Goal: Complete application form

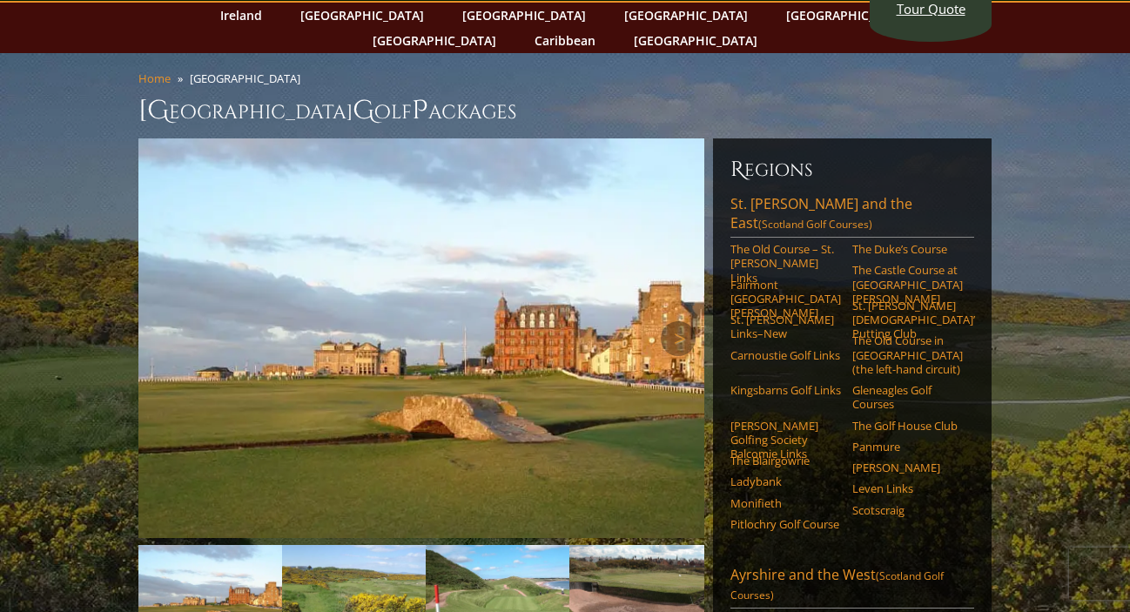
scroll to position [95, 0]
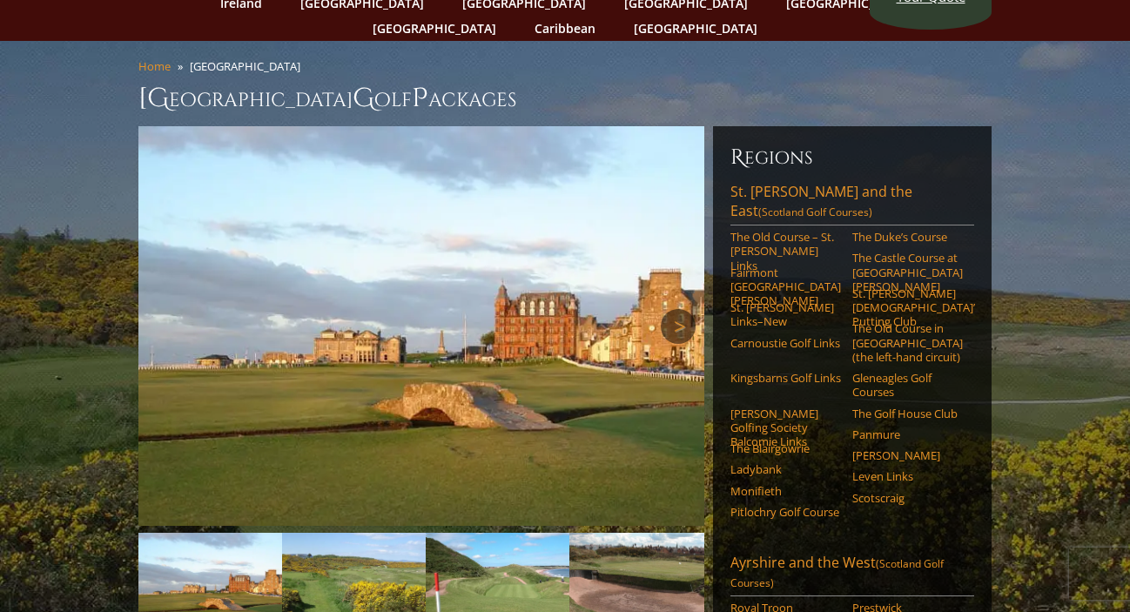
click at [687, 309] on link "Next" at bounding box center [678, 326] width 35 height 35
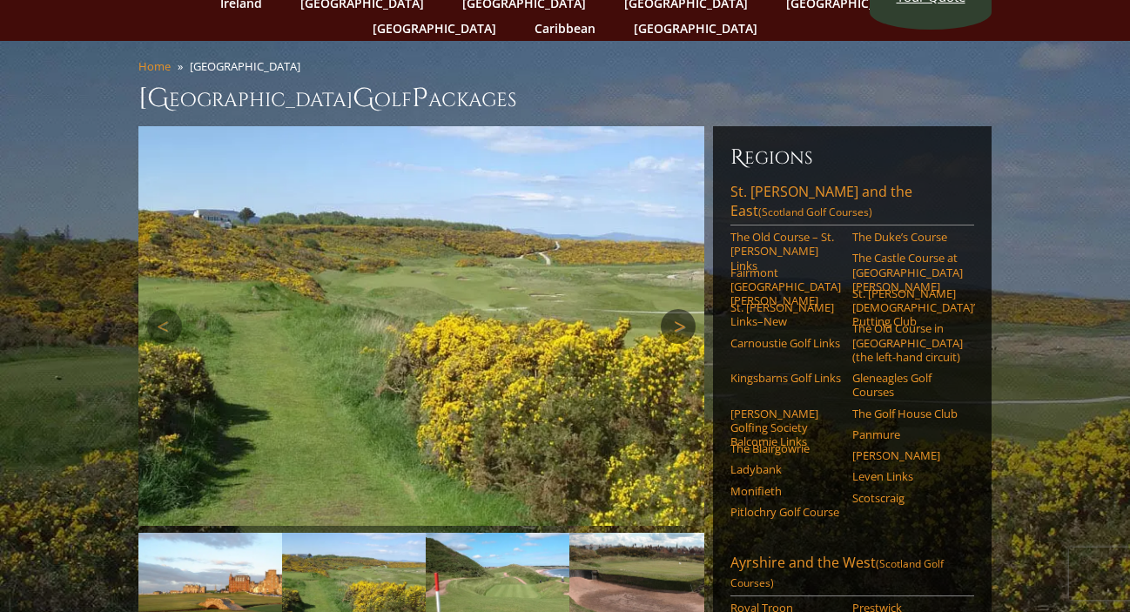
click at [687, 309] on link "Next" at bounding box center [678, 326] width 35 height 35
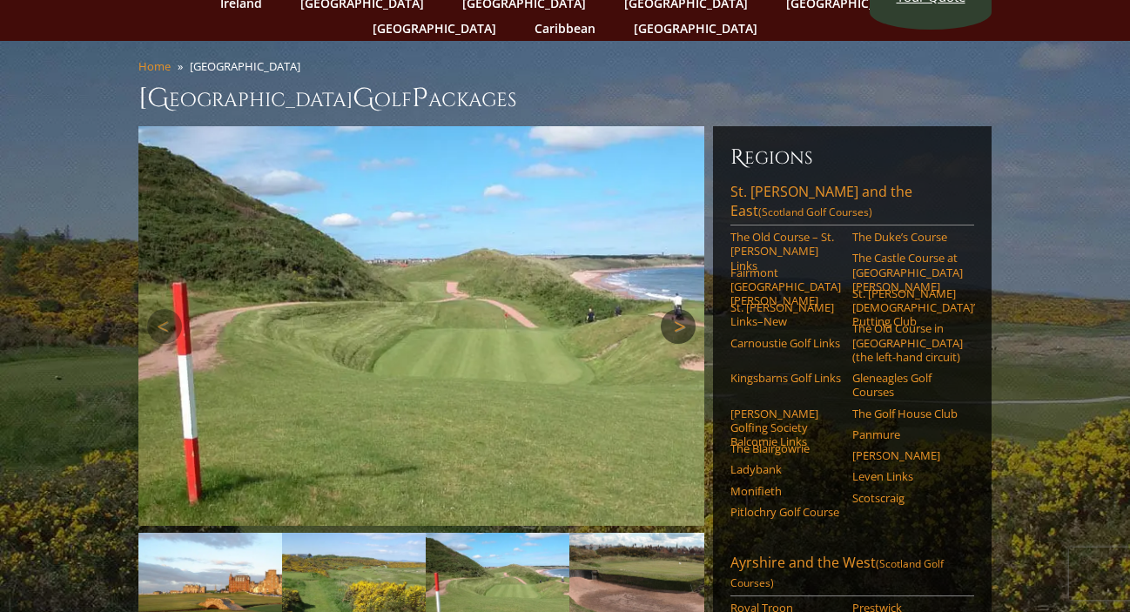
click at [687, 309] on link "Next" at bounding box center [678, 326] width 35 height 35
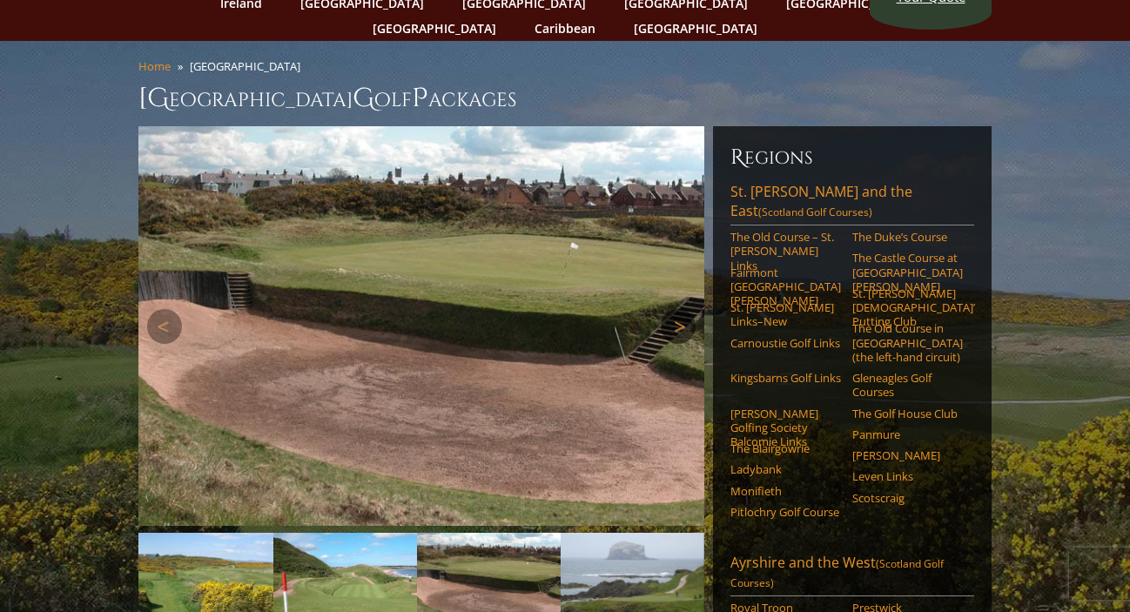
click at [687, 309] on link "Next" at bounding box center [678, 326] width 35 height 35
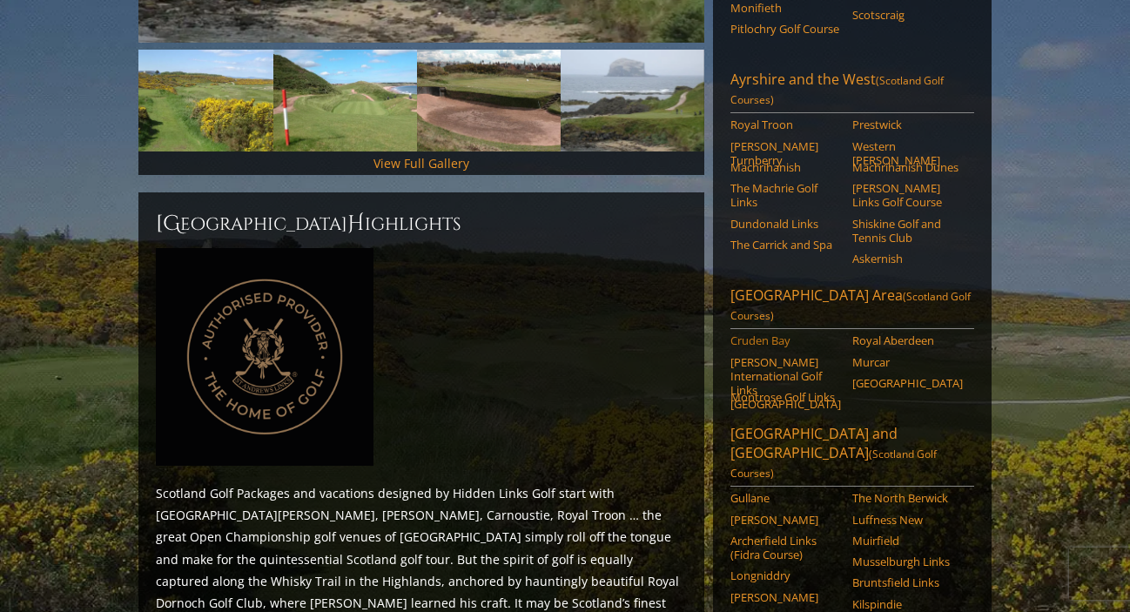
scroll to position [595, 0]
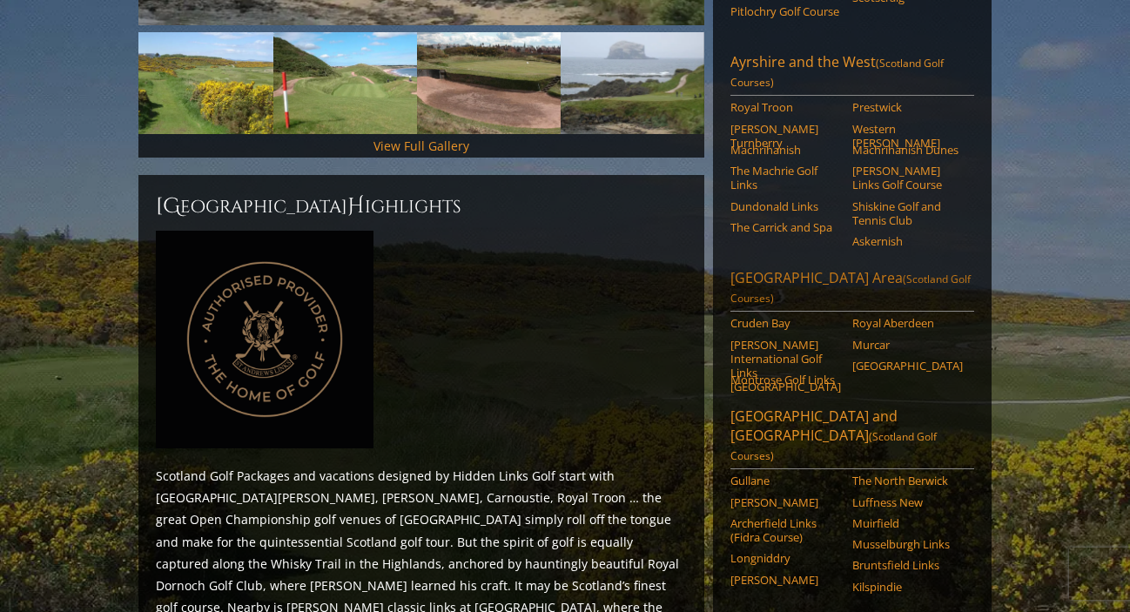
click at [789, 268] on link "Aberdeen Area (Scotland Golf Courses)" at bounding box center [852, 290] width 244 height 44
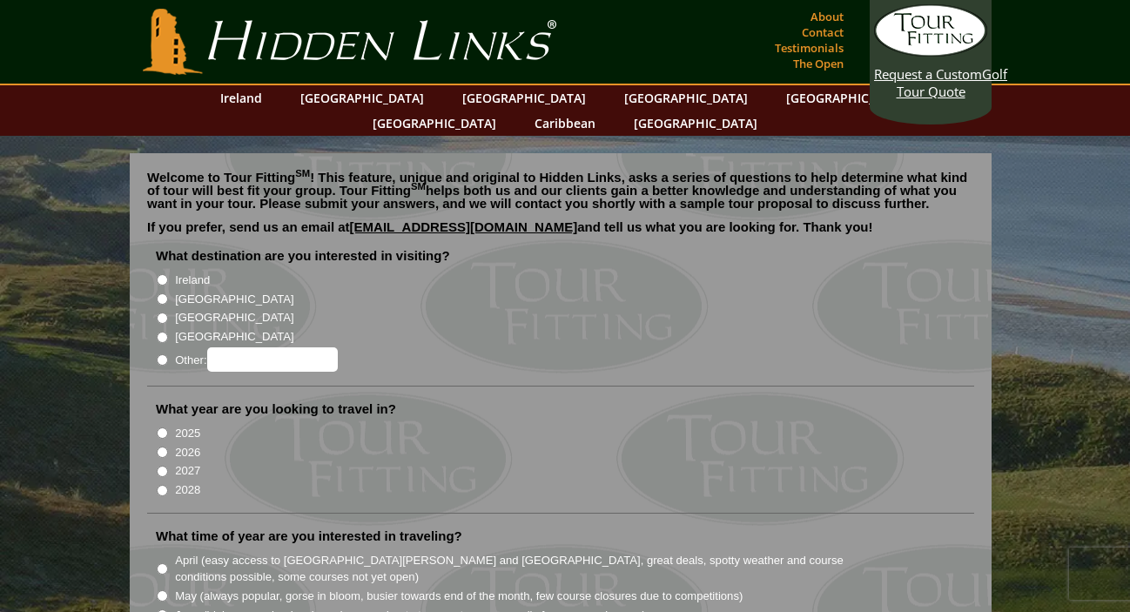
click at [162, 288] on li "[GEOGRAPHIC_DATA]" at bounding box center [568, 297] width 824 height 19
click at [162, 293] on input "[GEOGRAPHIC_DATA]" at bounding box center [162, 298] width 11 height 11
radio input "true"
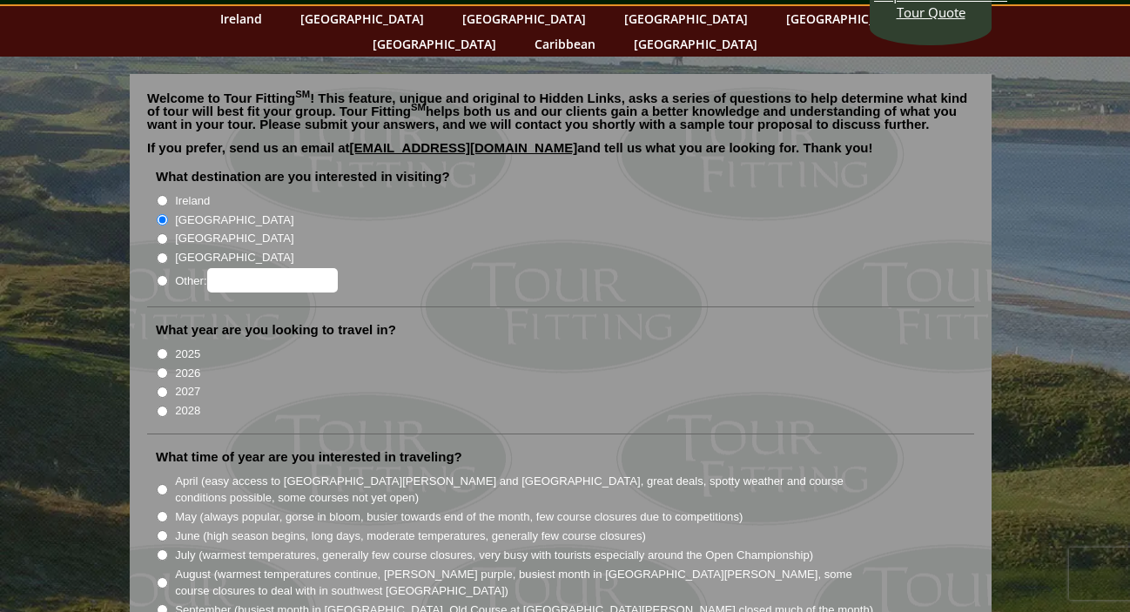
scroll to position [82, 0]
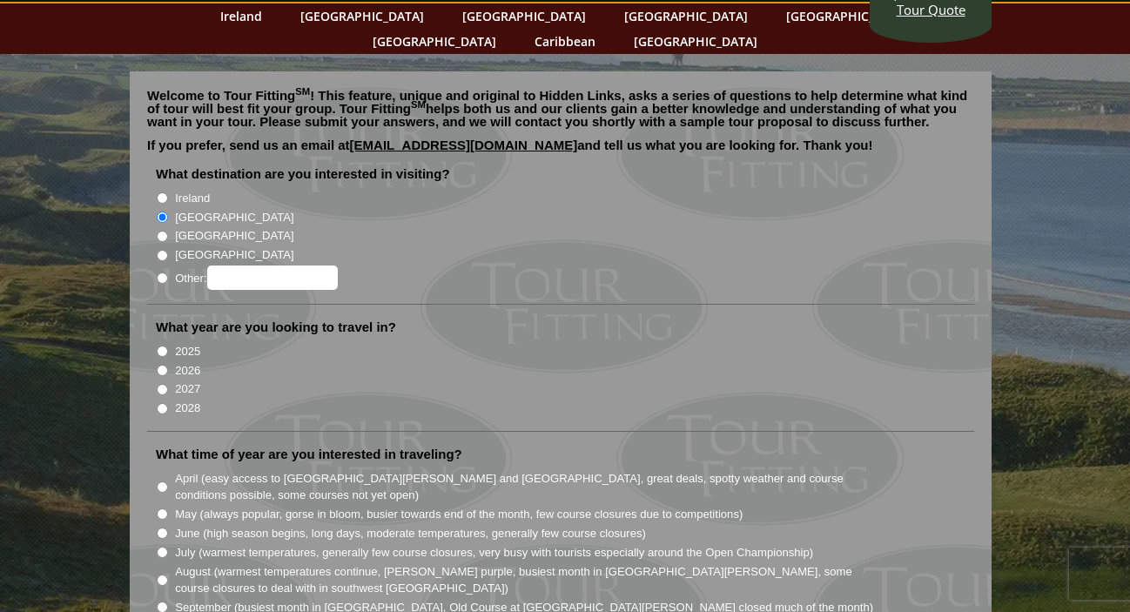
click at [162, 365] on input "2026" at bounding box center [162, 370] width 11 height 11
radio input "true"
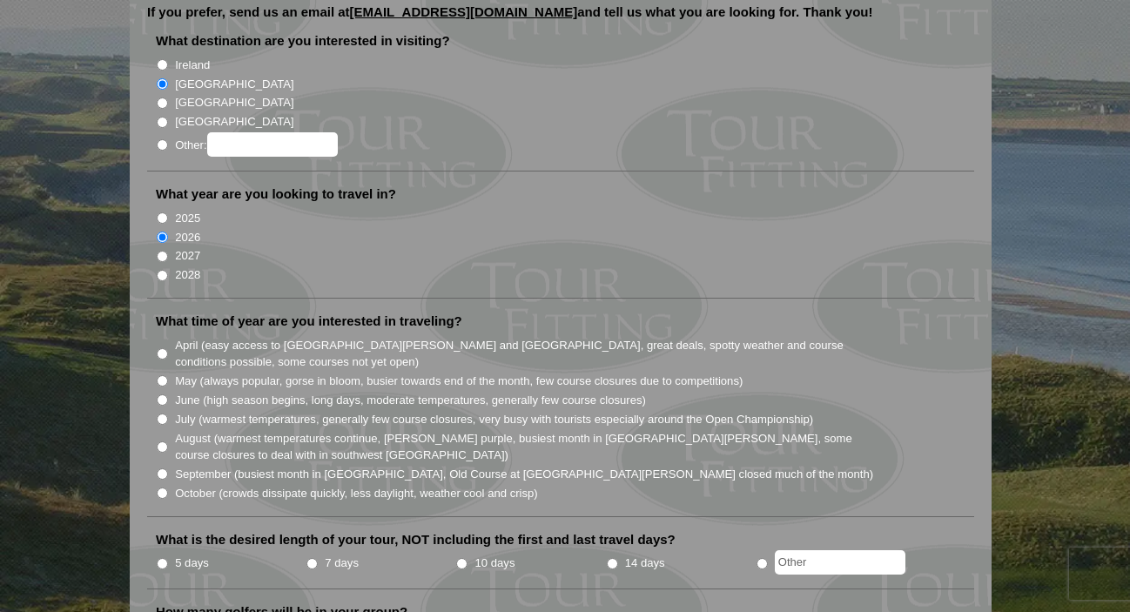
scroll to position [216, 0]
click at [163, 467] on input "September (busiest month in [GEOGRAPHIC_DATA], Old Course at [GEOGRAPHIC_DATA][…" at bounding box center [162, 472] width 11 height 11
radio input "true"
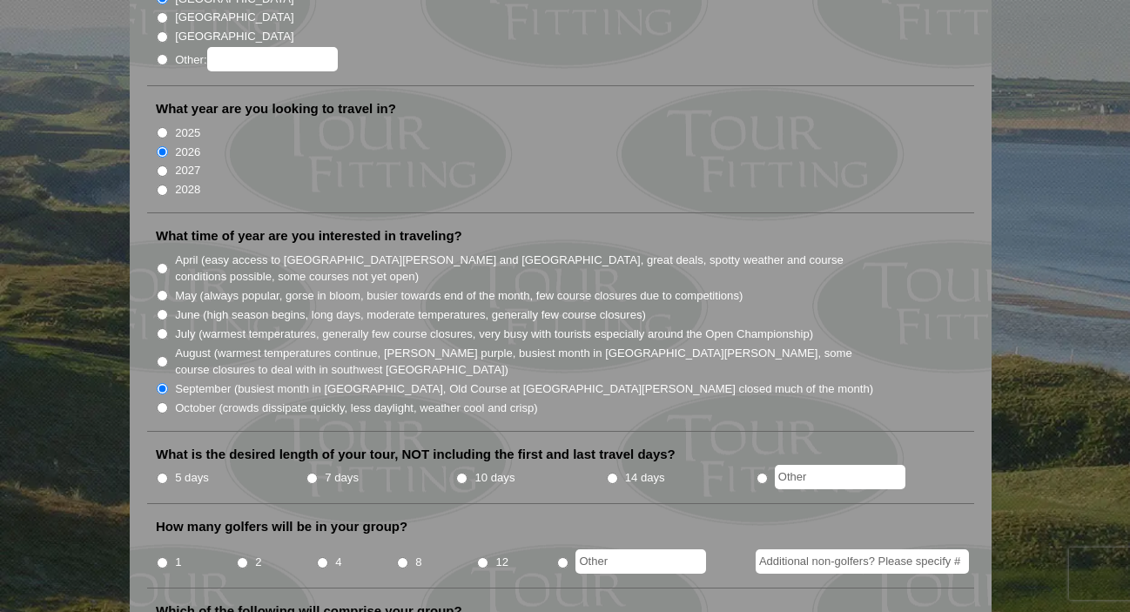
scroll to position [301, 0]
click at [308, 472] on input "7 days" at bounding box center [311, 477] width 11 height 11
radio input "true"
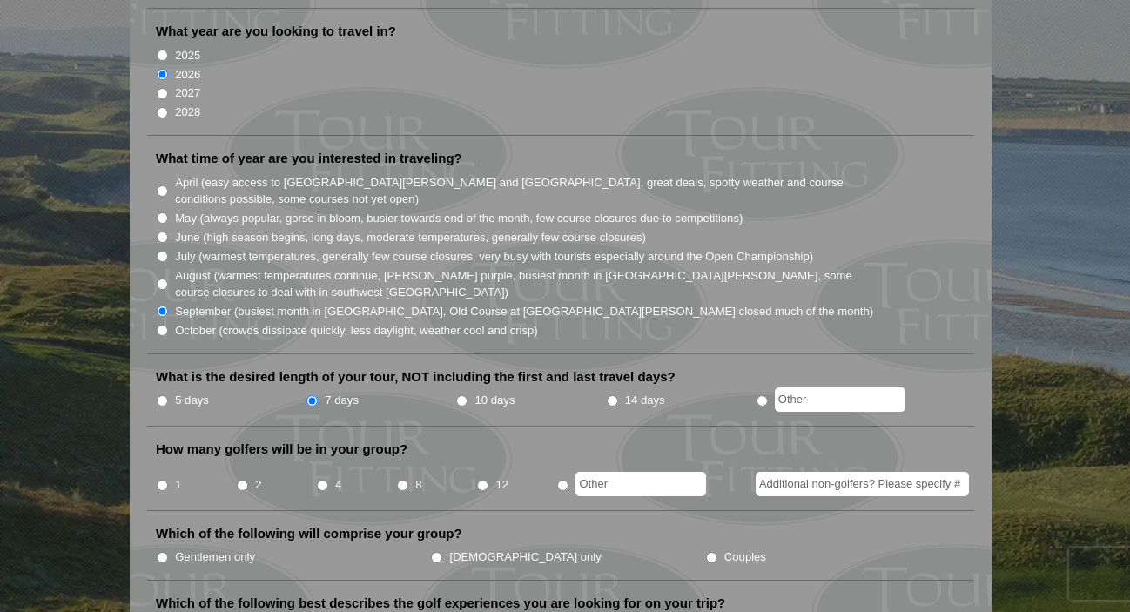
scroll to position [387, 0]
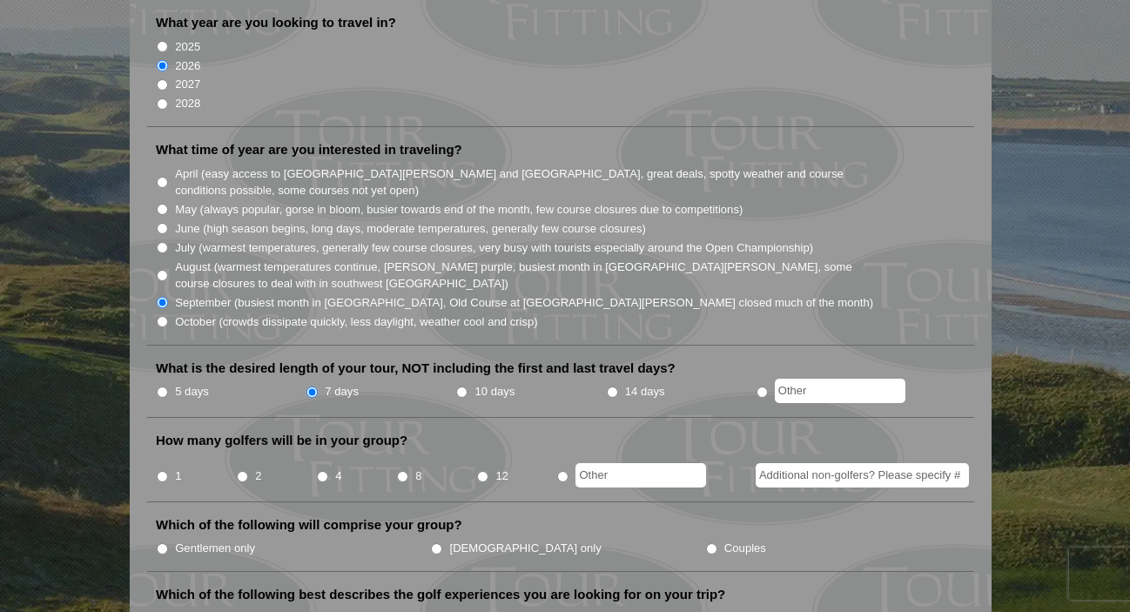
click at [329, 458] on li "4" at bounding box center [356, 471] width 80 height 34
click at [326, 471] on input "4" at bounding box center [322, 476] width 11 height 11
radio input "true"
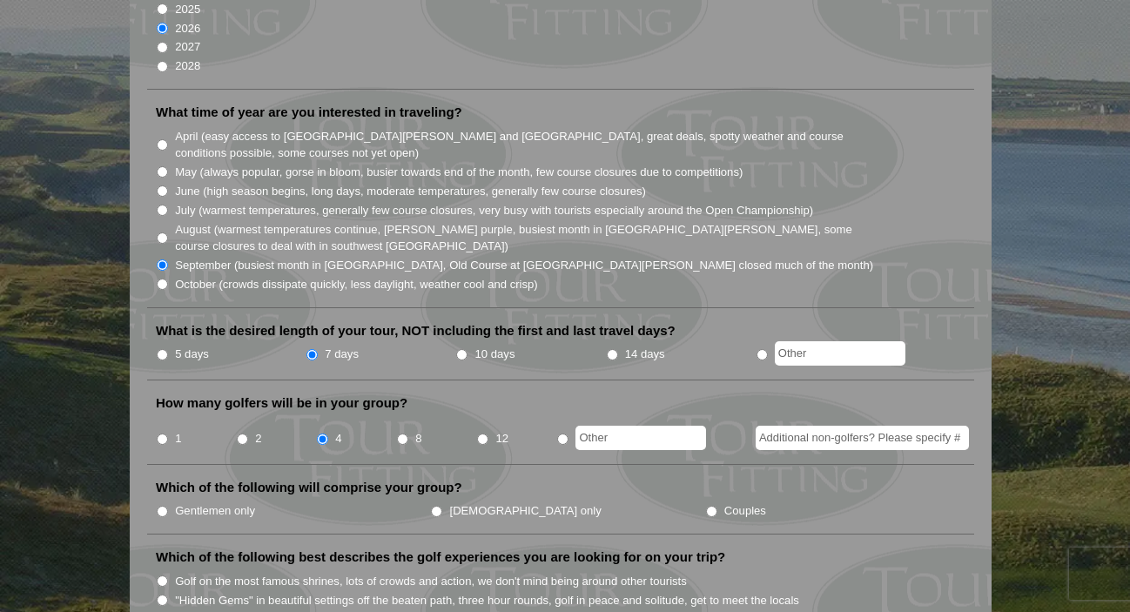
scroll to position [431, 0]
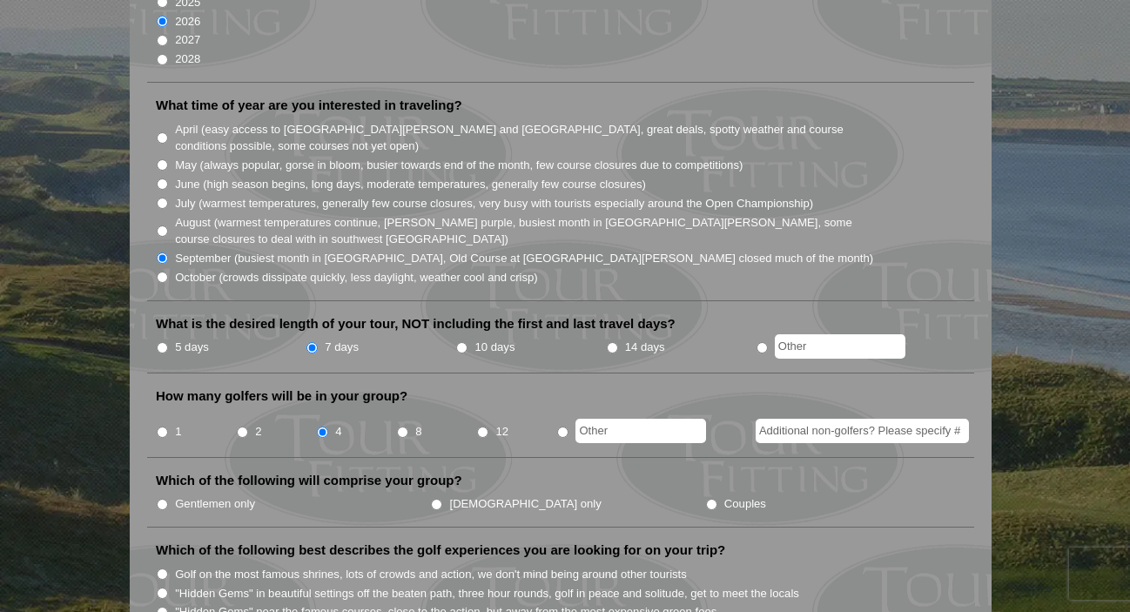
click at [163, 499] on input "Gentlemen only" at bounding box center [162, 504] width 11 height 11
radio input "true"
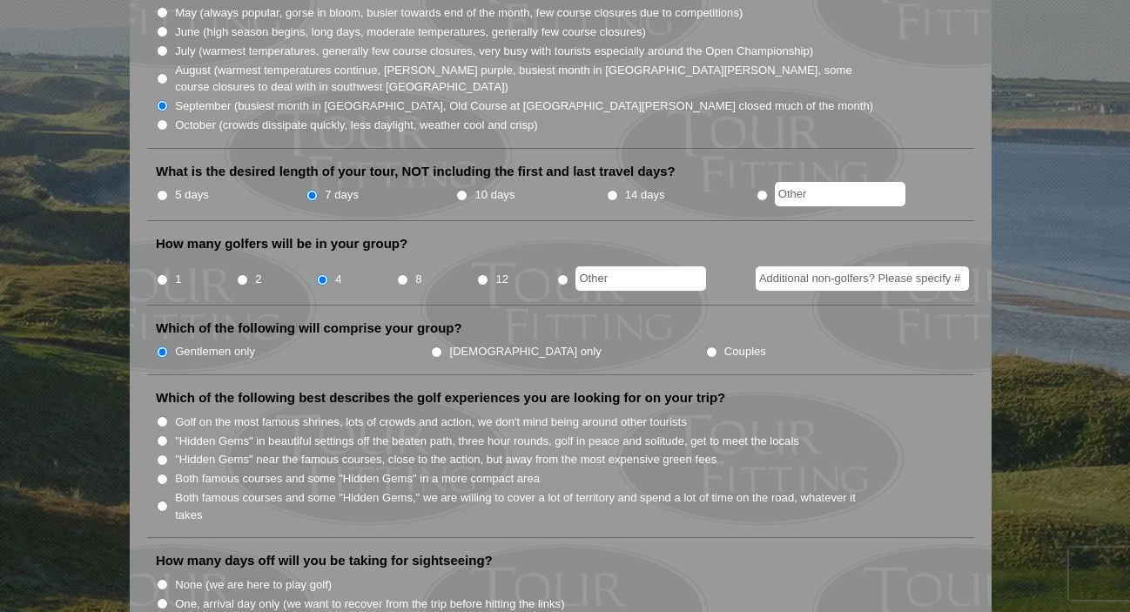
scroll to position [584, 0]
click at [160, 500] on input "Both famous courses and some "Hidden Gems," we are willing to cover a lot of te…" at bounding box center [162, 505] width 11 height 11
radio input "true"
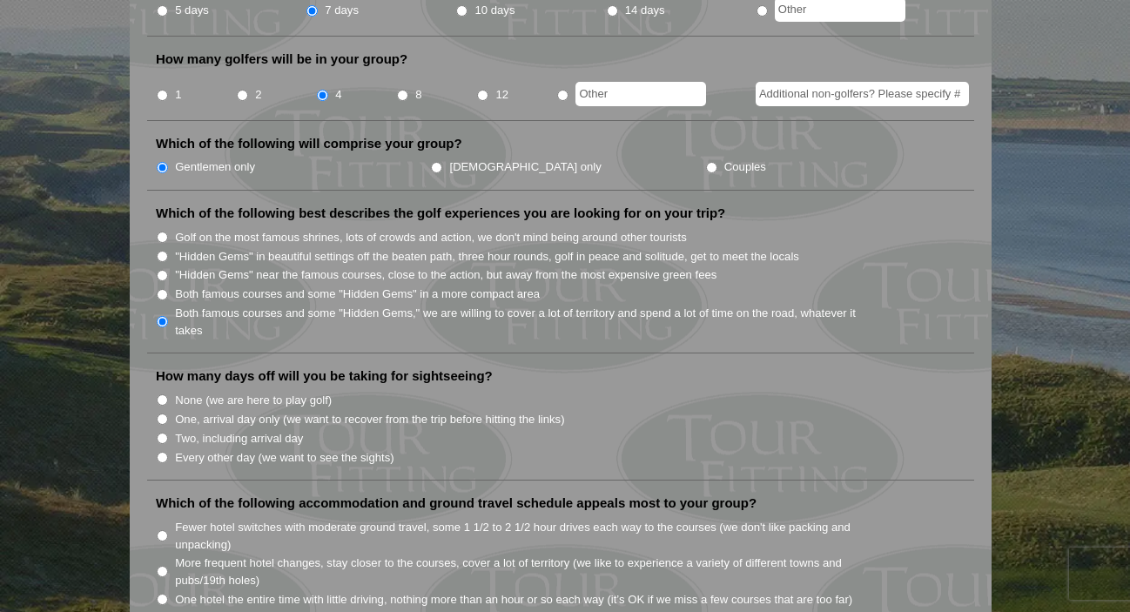
scroll to position [783, 0]
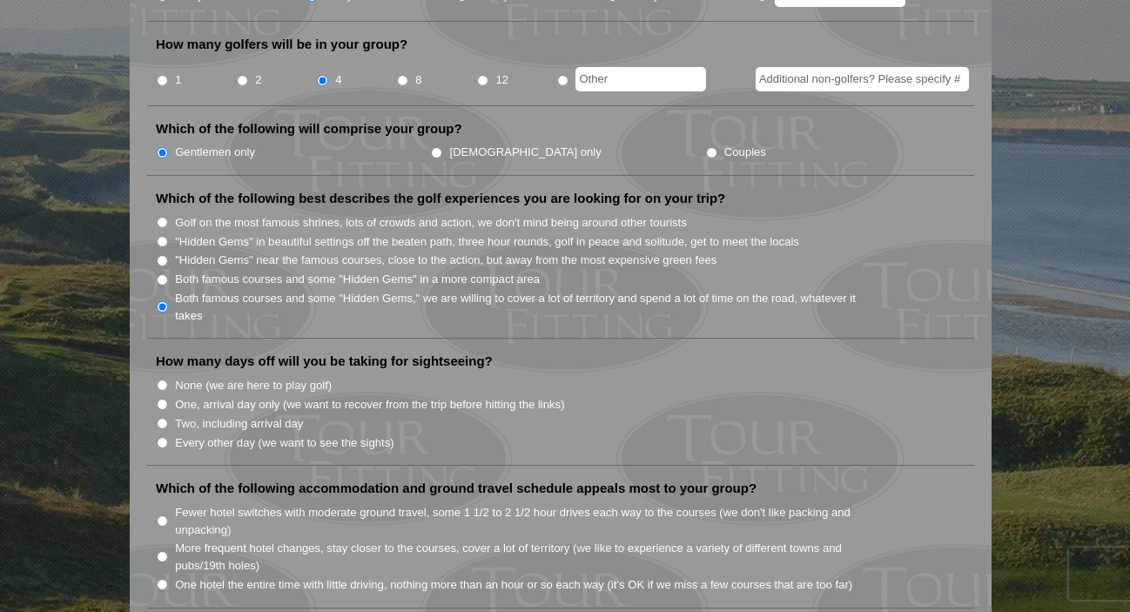
click at [164, 380] on input "None (we are here to play golf)" at bounding box center [162, 385] width 11 height 11
radio input "true"
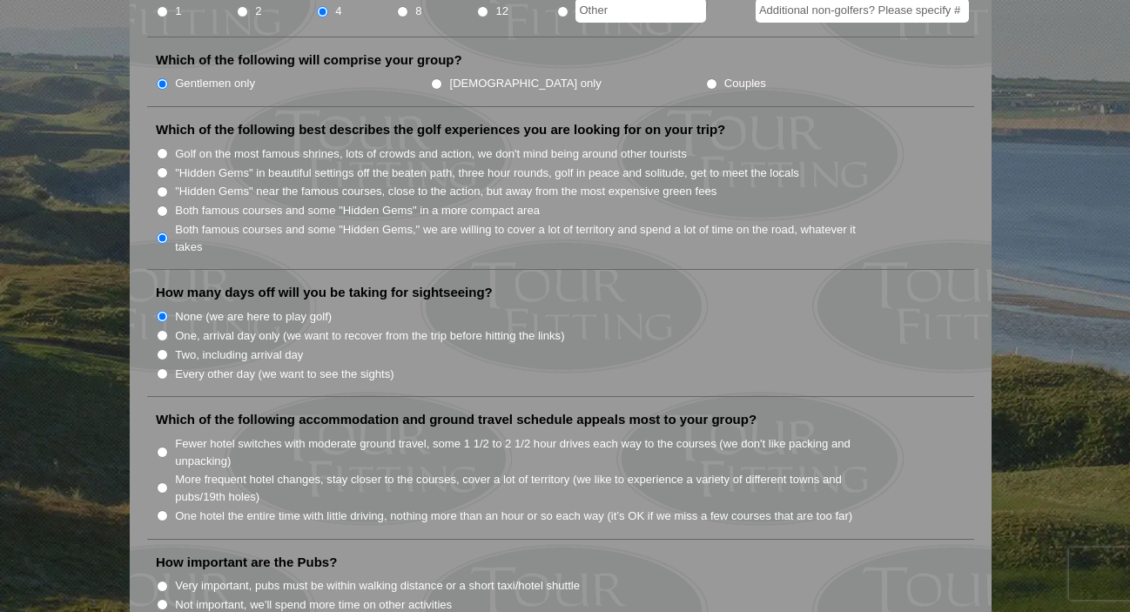
scroll to position [901, 0]
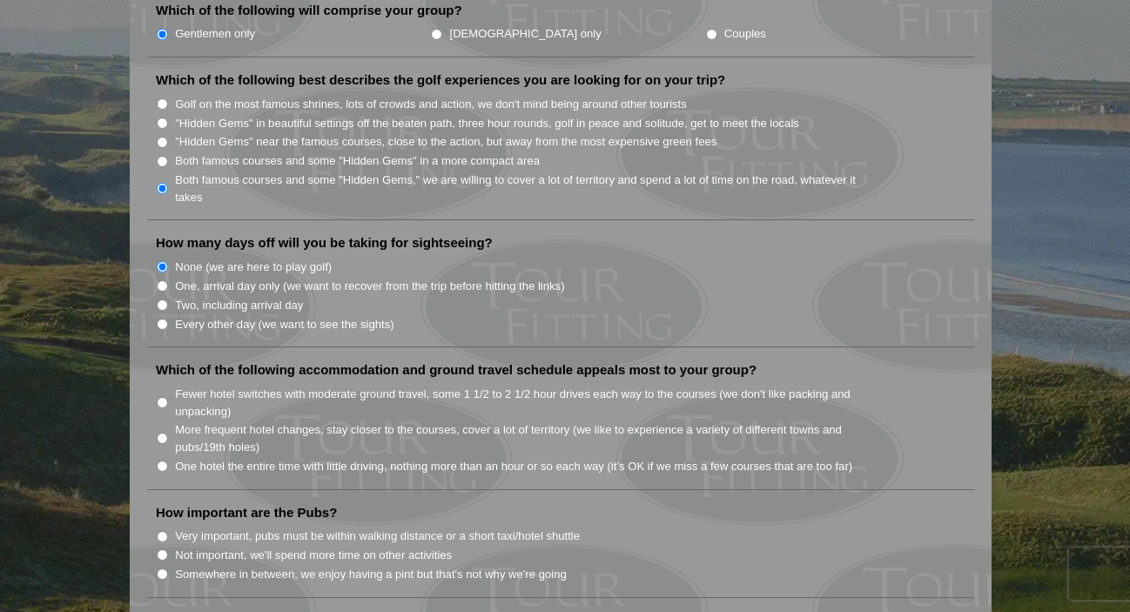
click at [162, 397] on input "Fewer hotel switches with moderate ground travel, some 1 1/2 to 2 1/2 hour driv…" at bounding box center [162, 402] width 11 height 11
radio input "true"
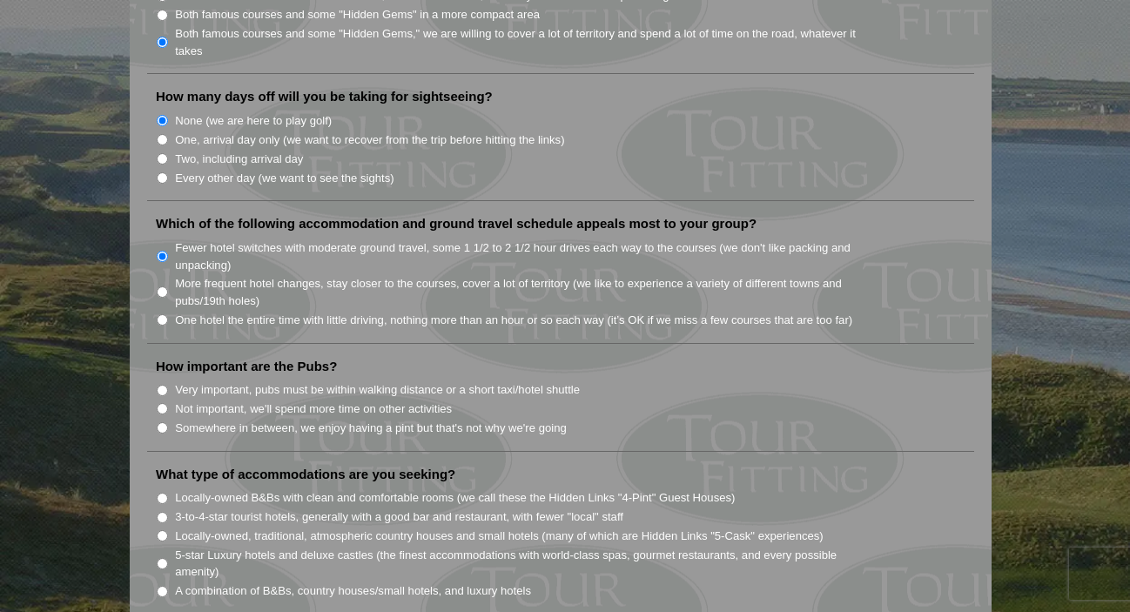
scroll to position [1054, 0]
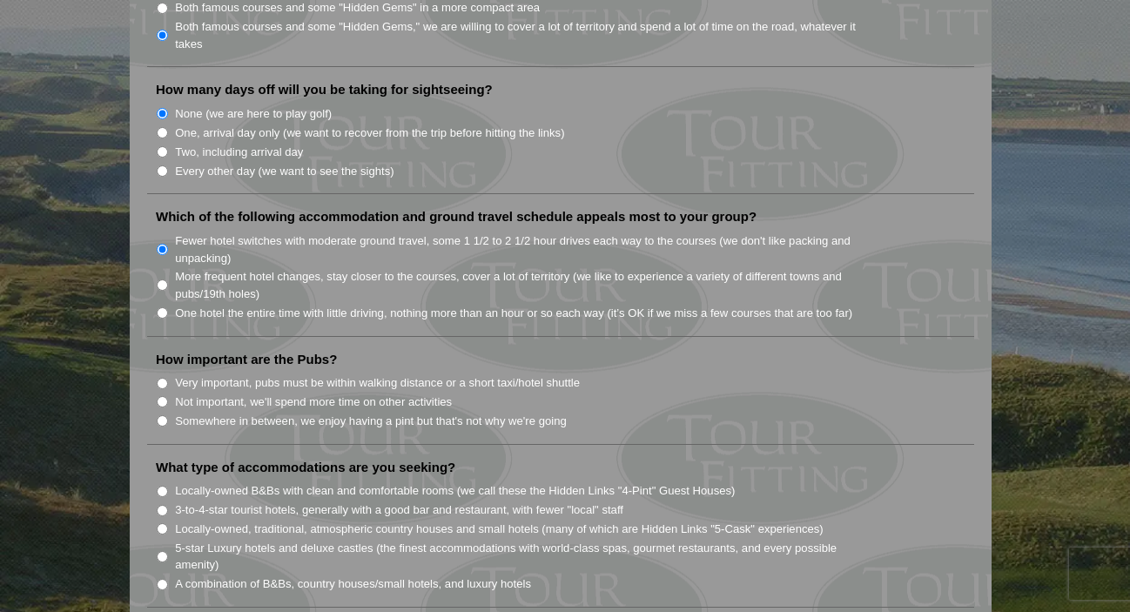
click at [161, 415] on input "Somewhere in between, we enjoy having a pint but that's not why we're going" at bounding box center [162, 420] width 11 height 11
radio input "true"
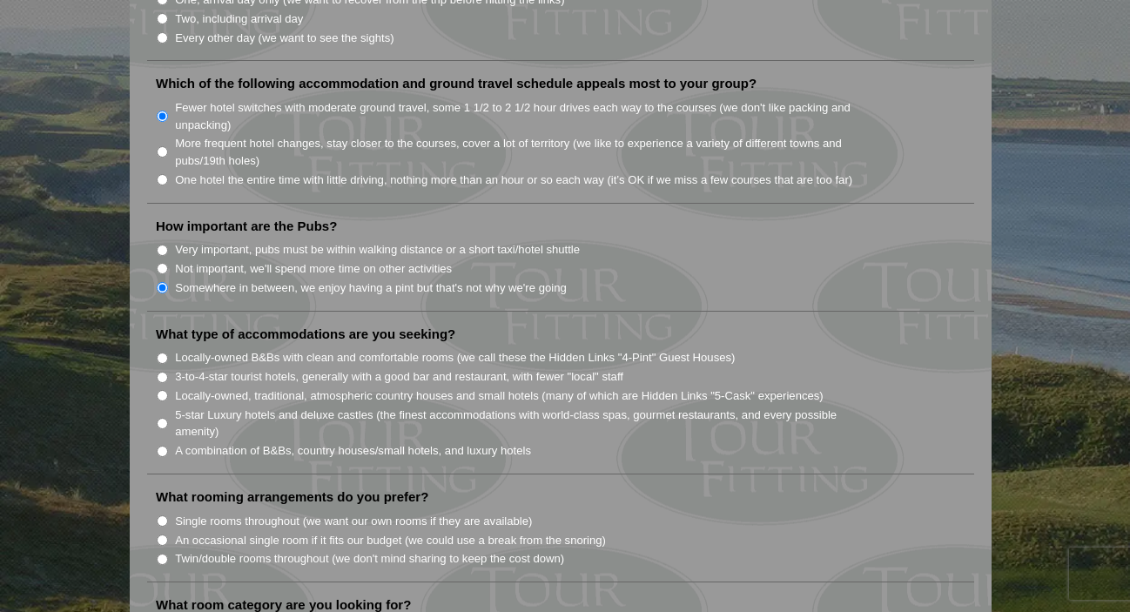
scroll to position [1193, 0]
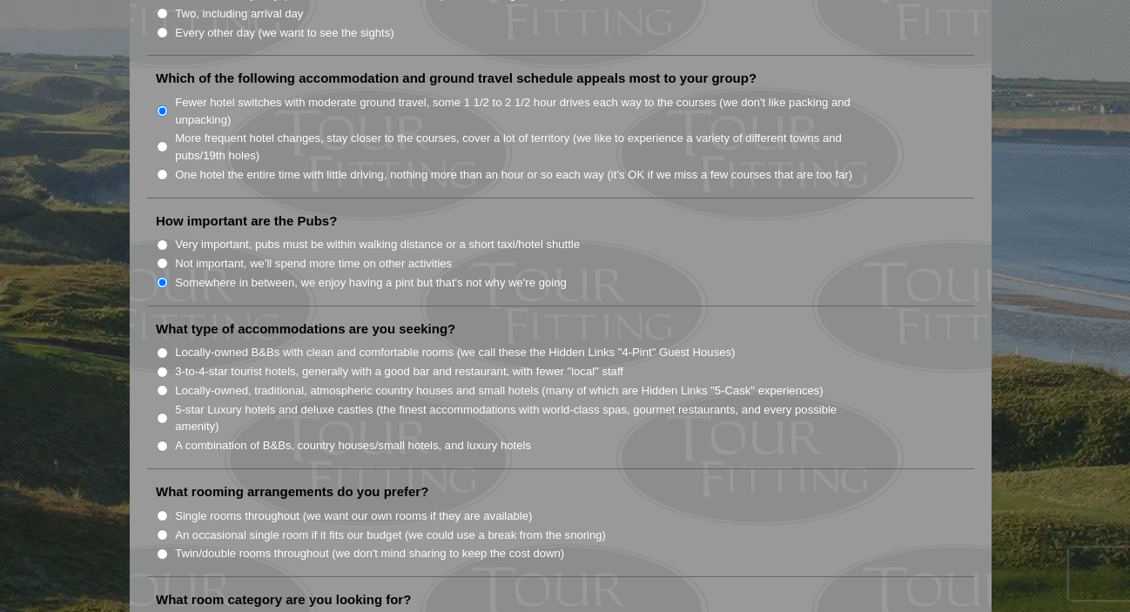
click at [163, 342] on li "Locally-owned B&Bs with clean and comfortable rooms (we call these the Hidden L…" at bounding box center [568, 351] width 824 height 19
click at [162, 347] on input "Locally-owned B&Bs with clean and comfortable rooms (we call these the Hidden L…" at bounding box center [162, 352] width 11 height 11
radio input "true"
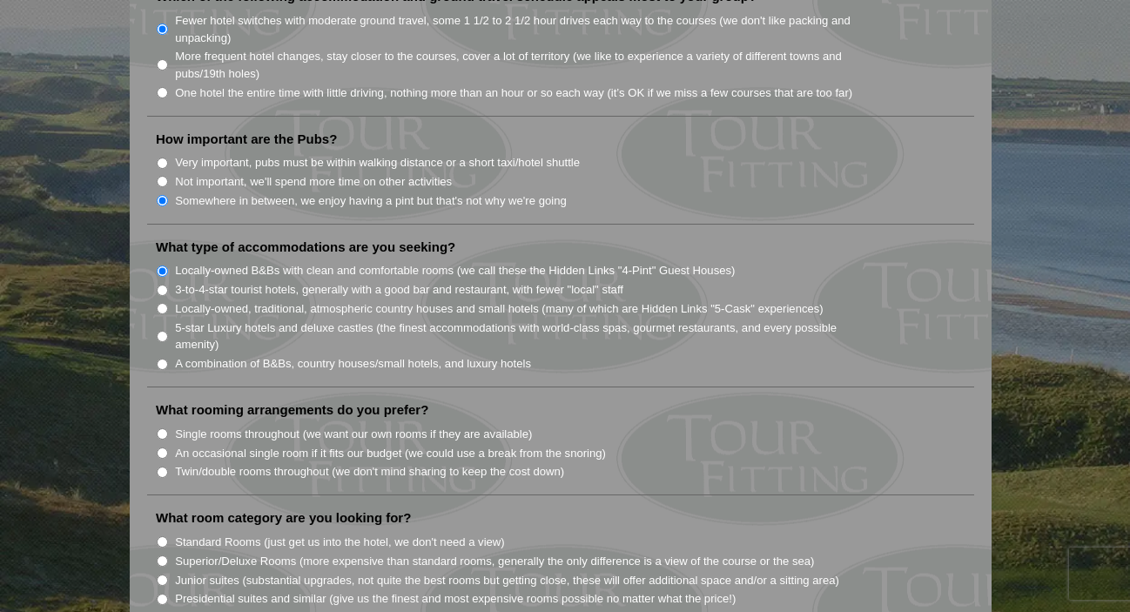
scroll to position [1357, 0]
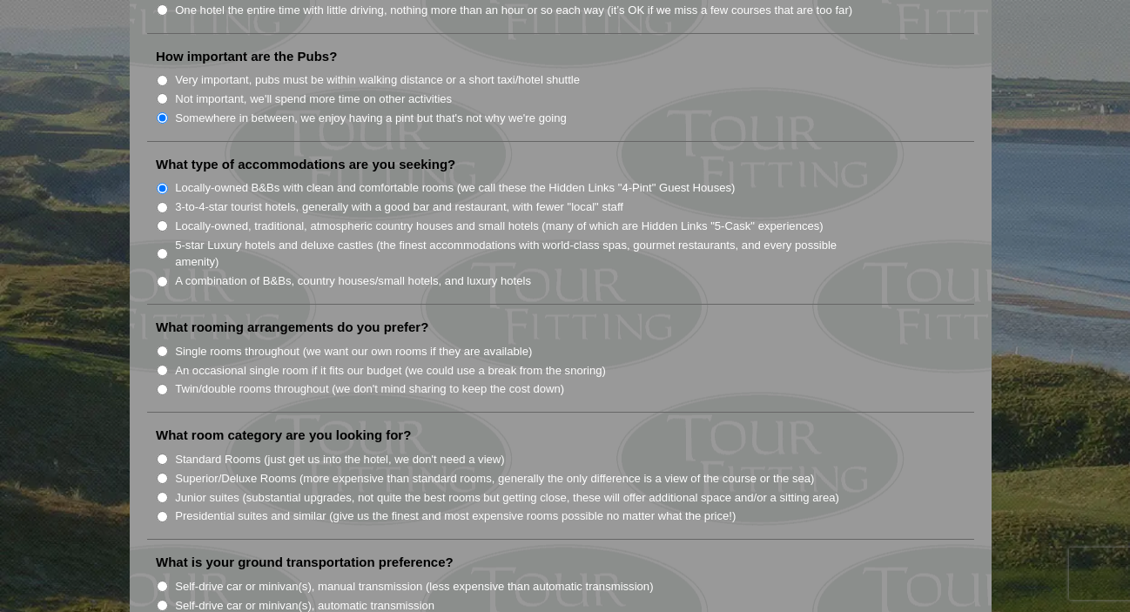
click at [165, 346] on input "Single rooms throughout (we want our own rooms if they are available)" at bounding box center [162, 351] width 11 height 11
radio input "true"
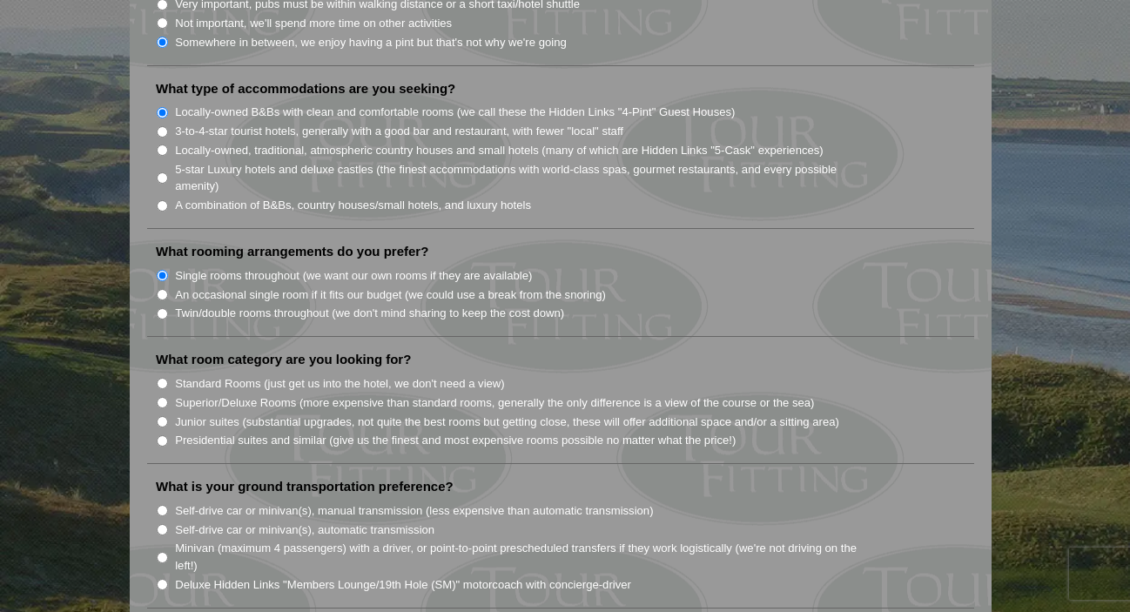
scroll to position [1439, 0]
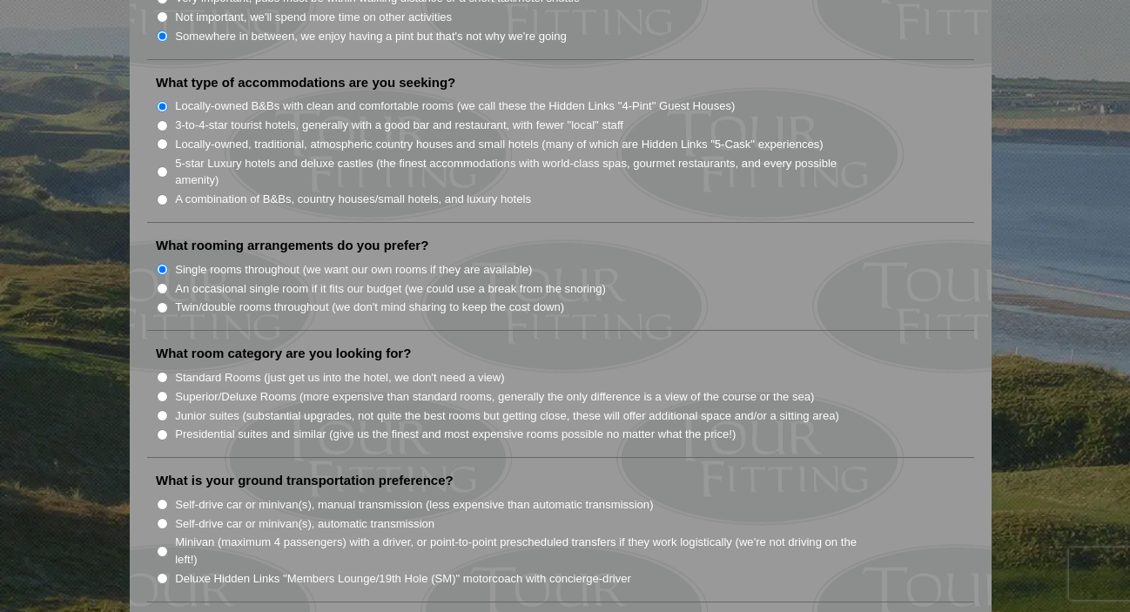
click at [160, 372] on input "Standard Rooms (just get us into the hotel, we don't need a view)" at bounding box center [162, 377] width 11 height 11
radio input "true"
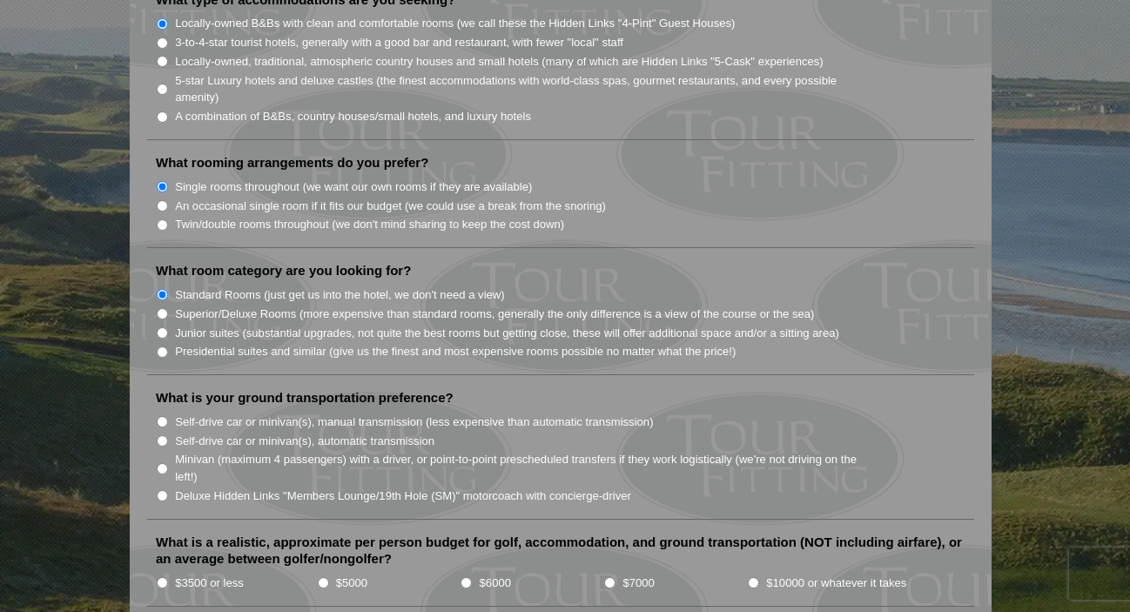
scroll to position [1523, 0]
click at [161, 462] on input "Minivan (maximum 4 passengers) with a driver, or point-to-point prescheduled tr…" at bounding box center [162, 467] width 11 height 11
radio input "true"
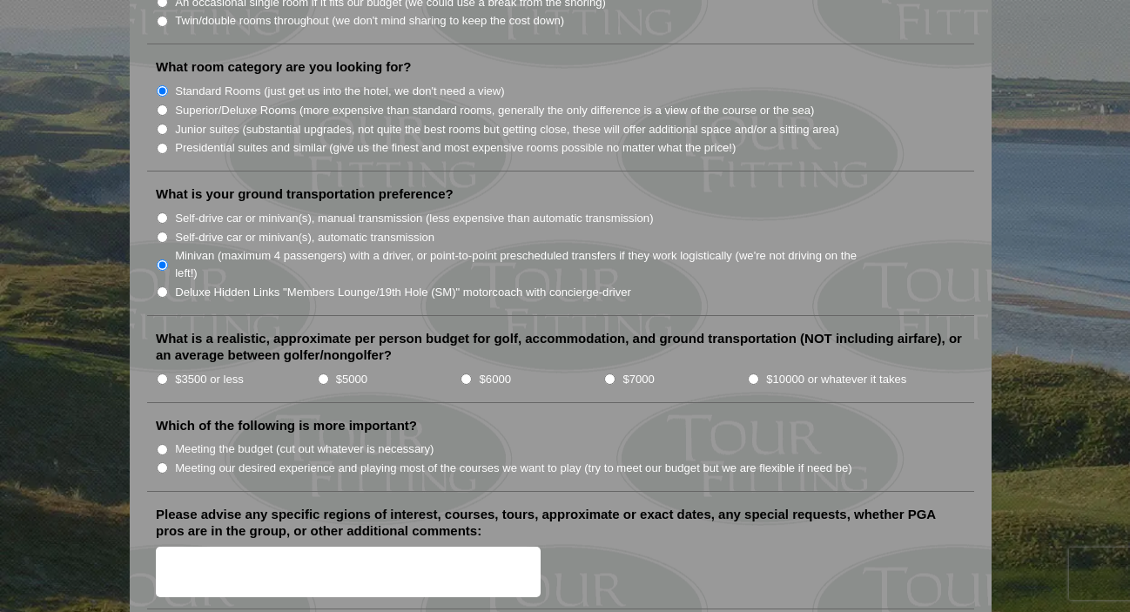
scroll to position [1731, 0]
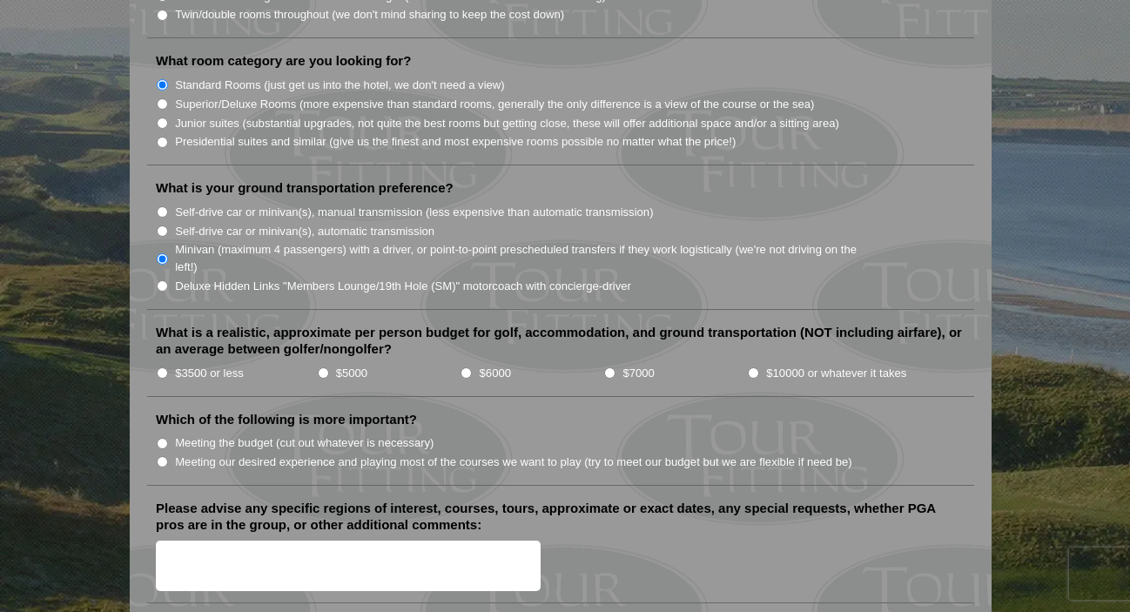
click at [749, 367] on input "$10000 or whatever it takes" at bounding box center [753, 372] width 11 height 11
radio input "true"
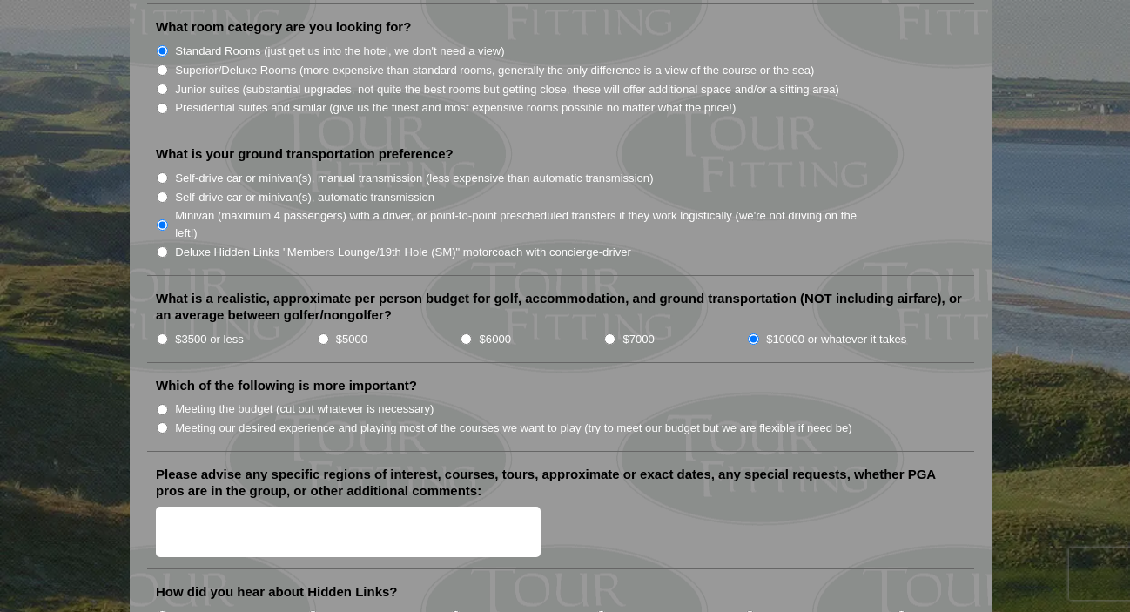
scroll to position [1774, 0]
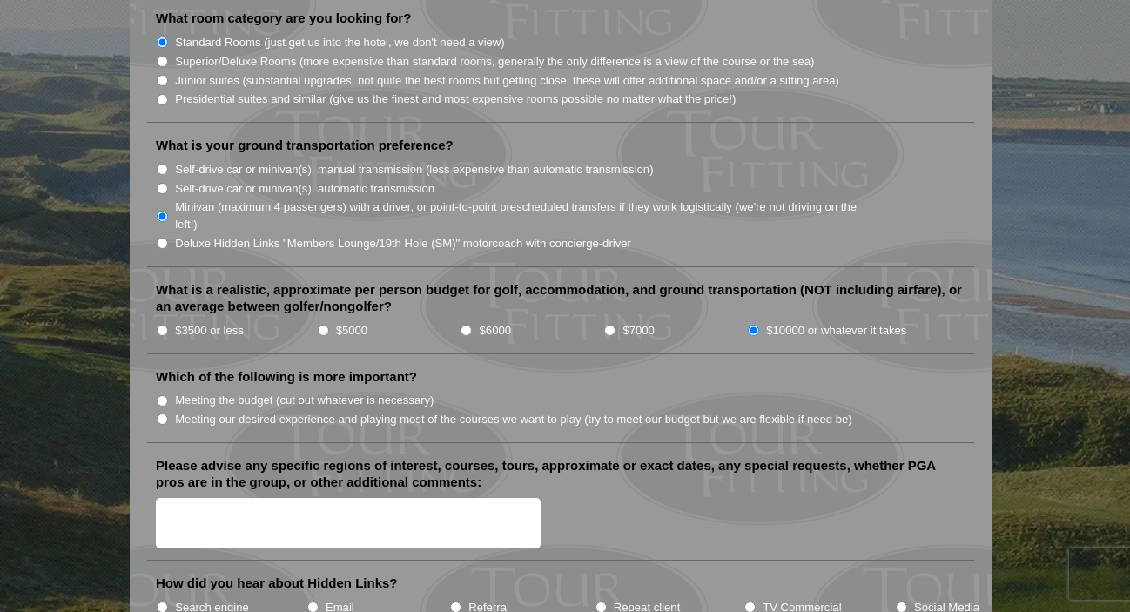
click at [160, 413] on input "Meeting our desired experience and playing most of the courses we want to play …" at bounding box center [162, 418] width 11 height 11
radio input "true"
click at [192, 498] on textarea "Please advise any specific regions of interest, courses, tours, approximate or …" at bounding box center [348, 523] width 385 height 51
type textarea "I"
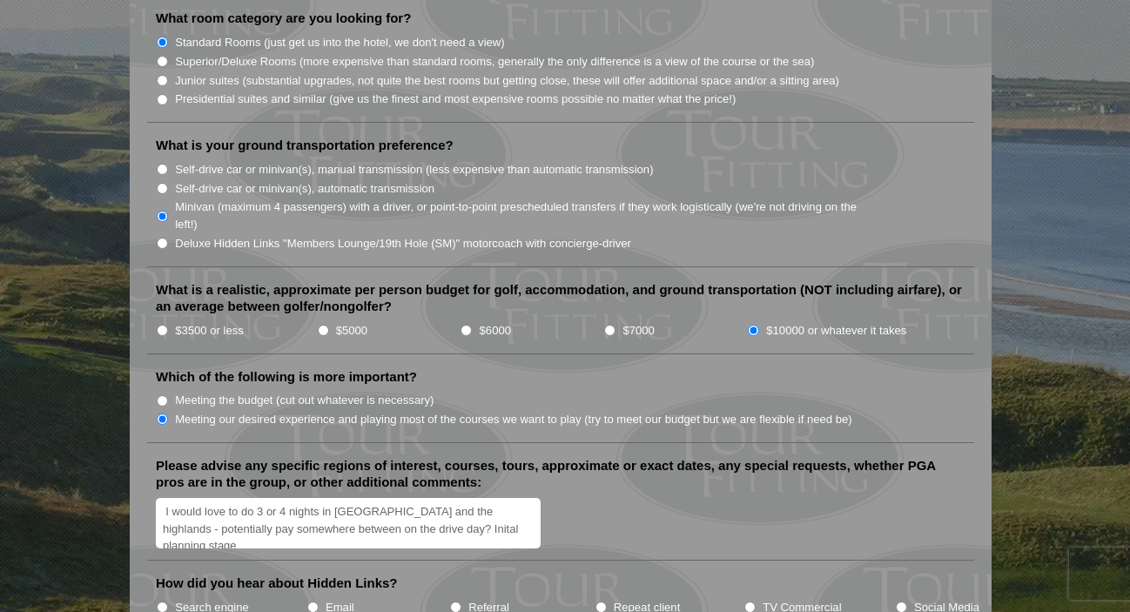
scroll to position [3, 0]
click at [352, 498] on textarea "I would love to do 3 or 4 nights in [GEOGRAPHIC_DATA] and the highlands - poten…" at bounding box center [348, 523] width 385 height 51
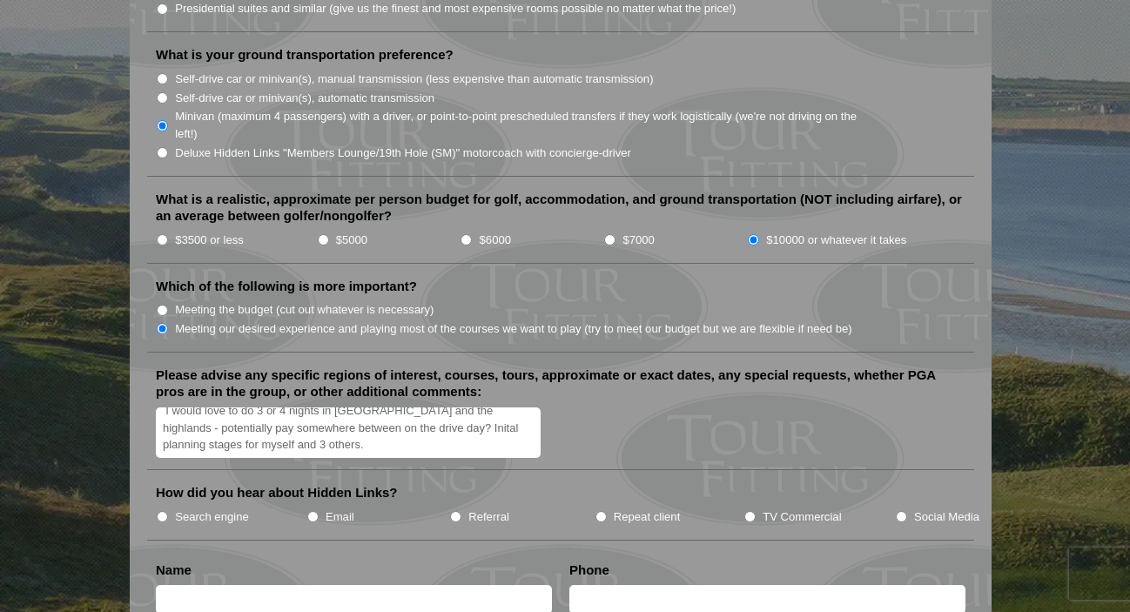
scroll to position [1866, 0]
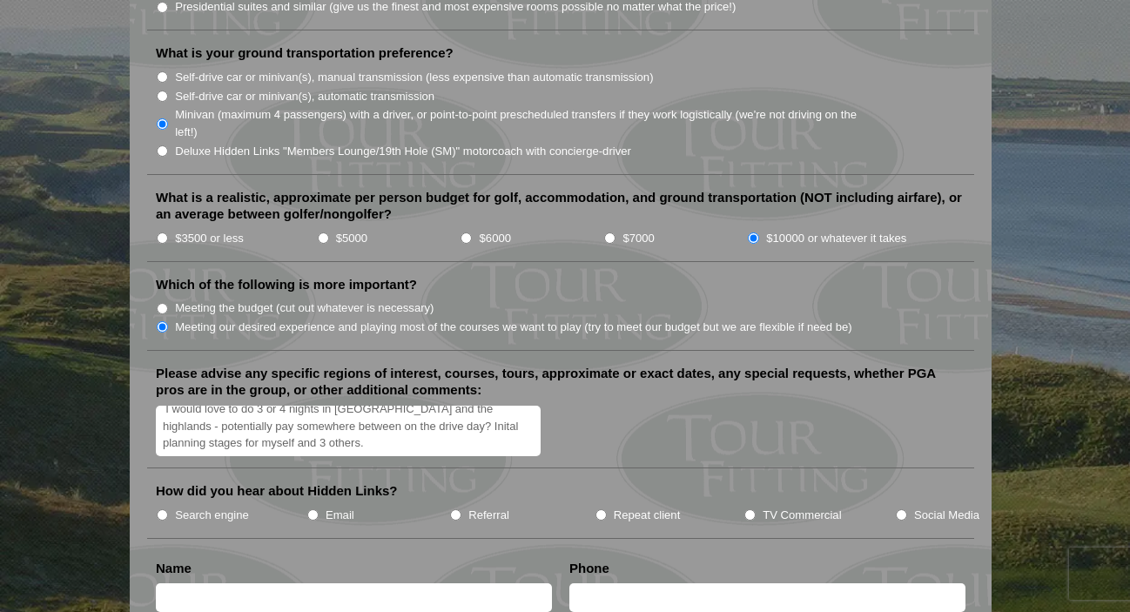
type textarea "I would love to do 3 or 4 nights in [GEOGRAPHIC_DATA] and the highlands - poten…"
click at [749, 509] on input "TV Commercial" at bounding box center [749, 514] width 11 height 11
radio input "true"
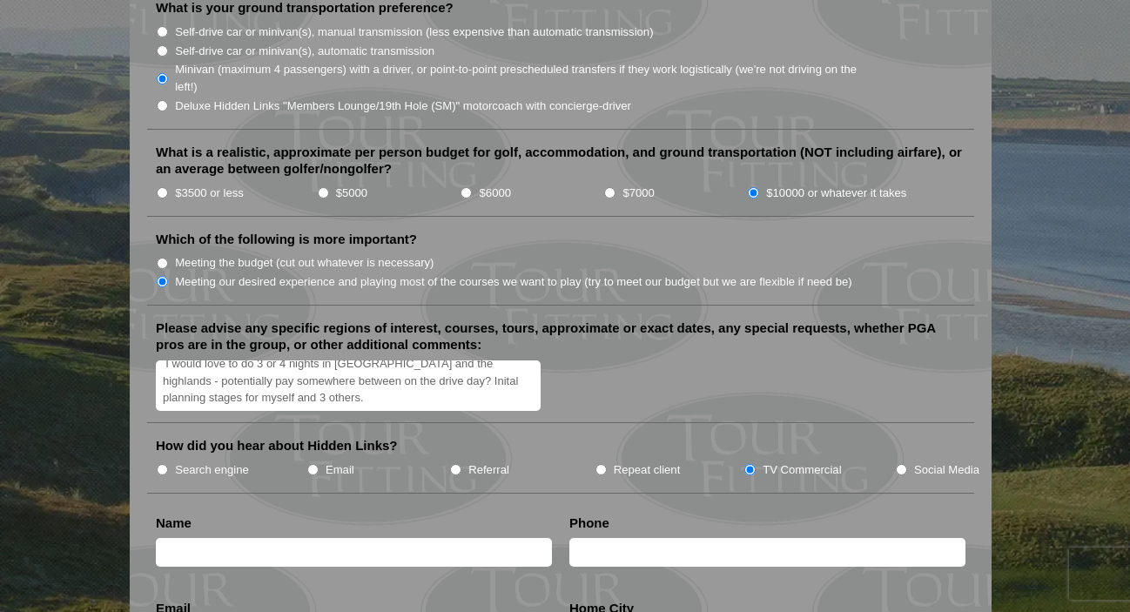
scroll to position [1932, 0]
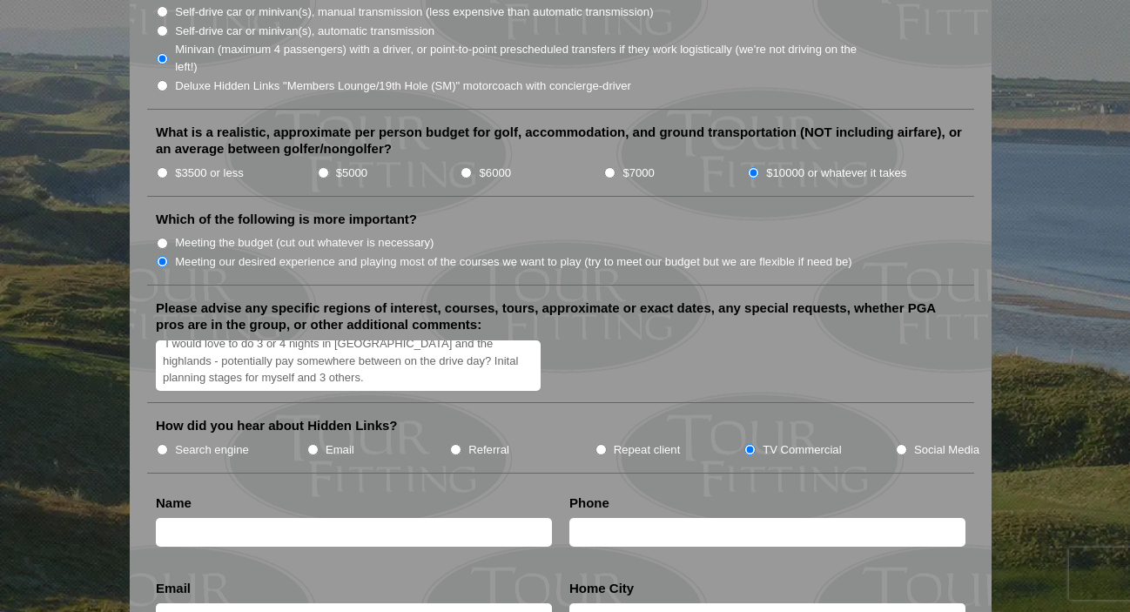
click at [385, 518] on input "text" at bounding box center [354, 532] width 396 height 29
type input "[PERSON_NAME]"
type input "[PHONE_NUMBER]"
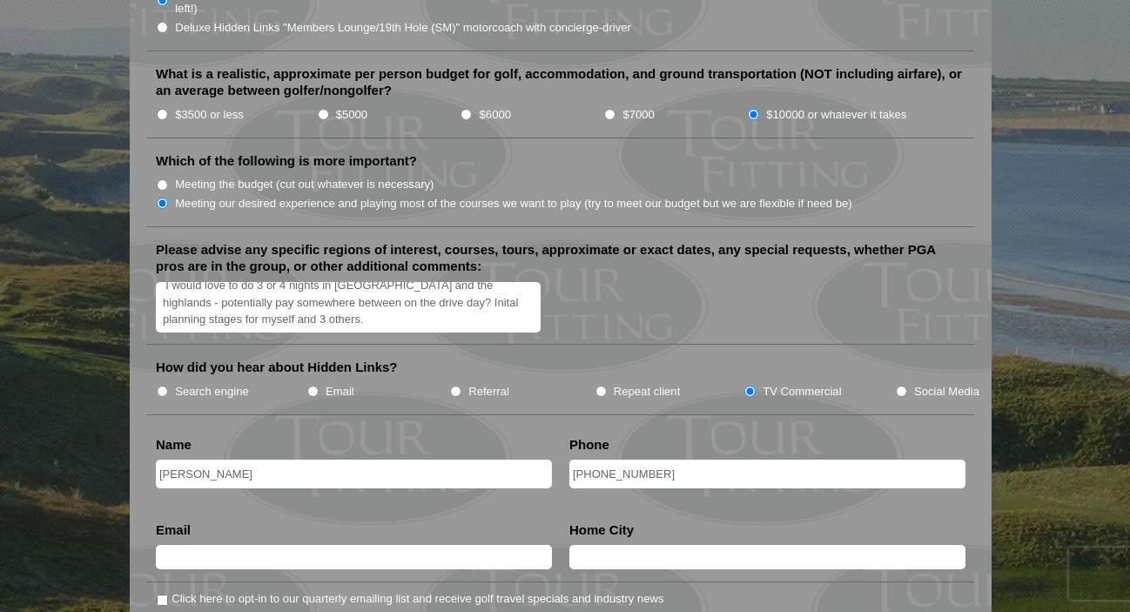
scroll to position [2029, 0]
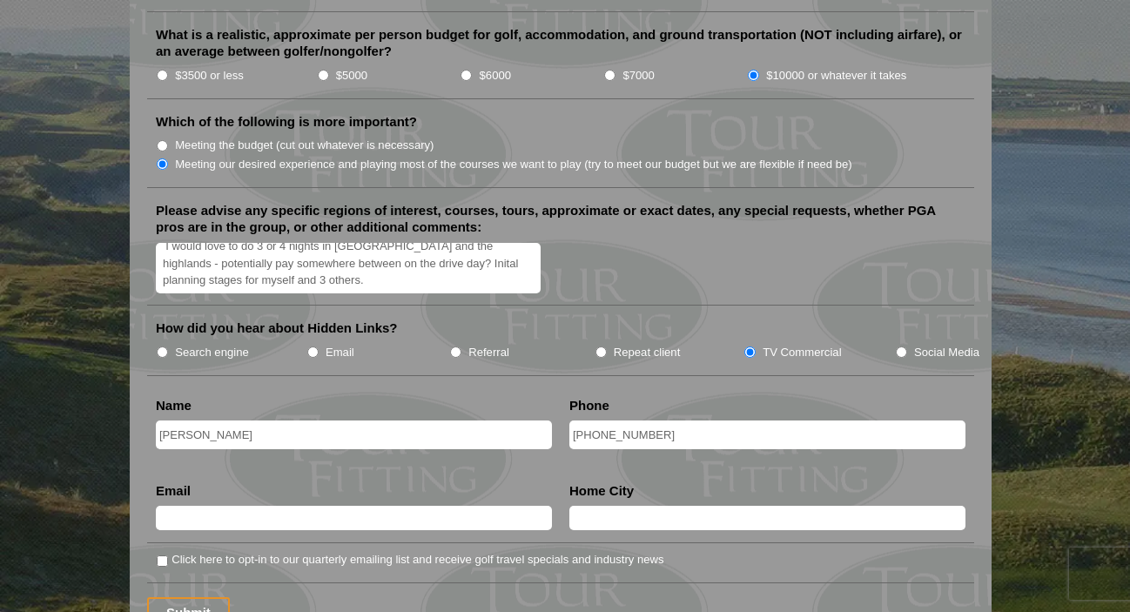
click at [457, 506] on input "text" at bounding box center [354, 518] width 396 height 24
type input "[EMAIL_ADDRESS][DOMAIN_NAME]"
click at [700, 506] on input "text" at bounding box center [767, 518] width 396 height 24
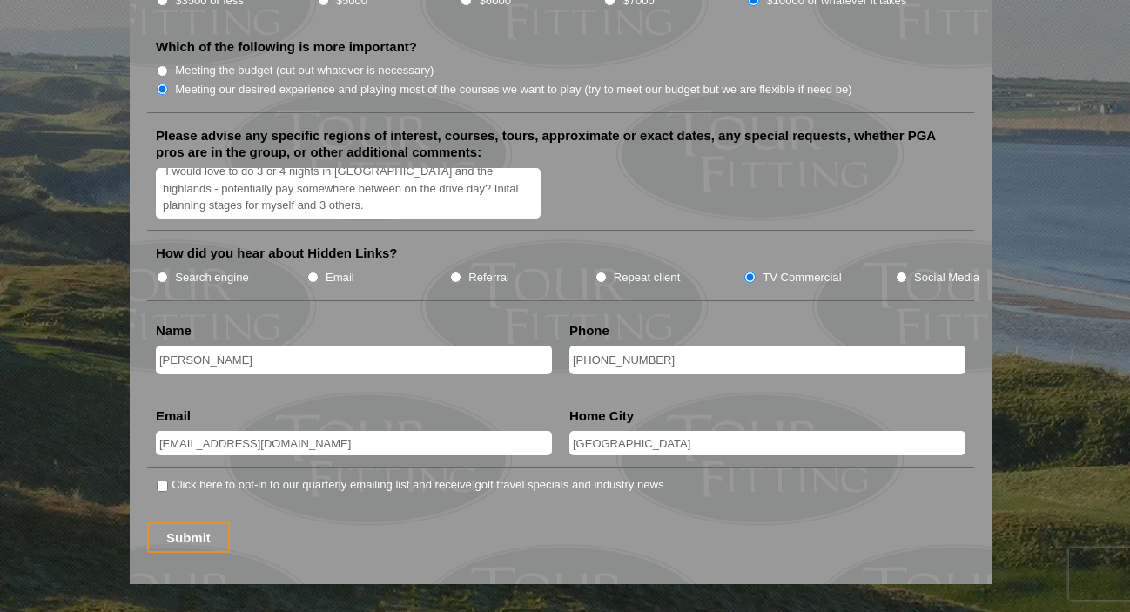
scroll to position [2146, 0]
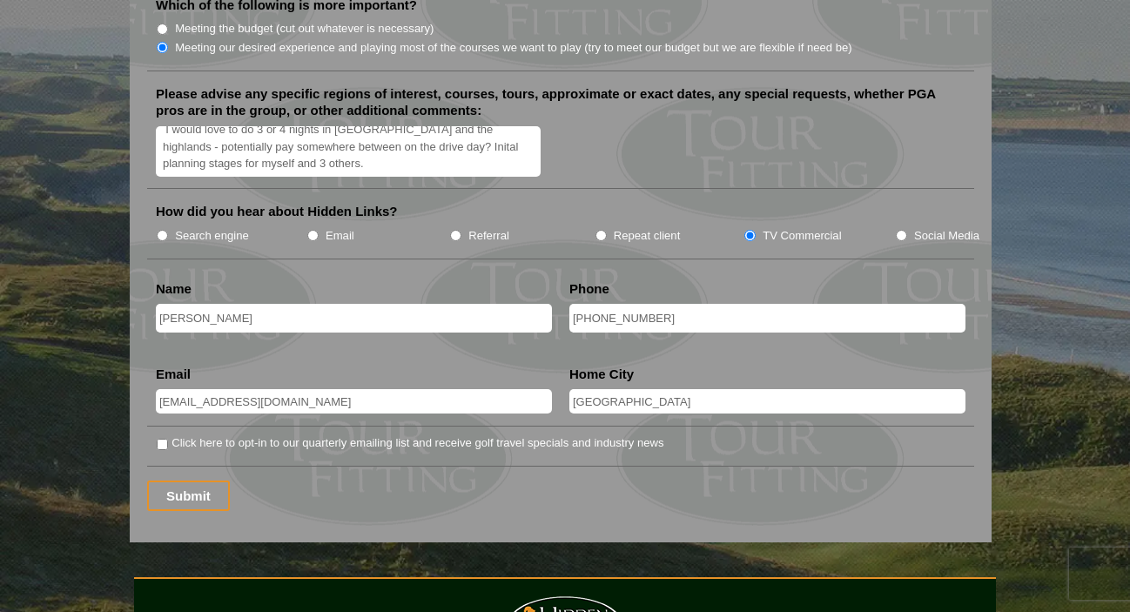
type input "[GEOGRAPHIC_DATA]"
click at [155, 434] on li "Click here to opt-in to our quarterly emailing list and receive golf travel spe…" at bounding box center [560, 450] width 827 height 33
click at [162, 439] on input "Click here to opt-in to our quarterly emailing list and receive golf travel spe…" at bounding box center [162, 444] width 11 height 11
checkbox input "true"
click at [191, 487] on input "Submit" at bounding box center [188, 496] width 83 height 30
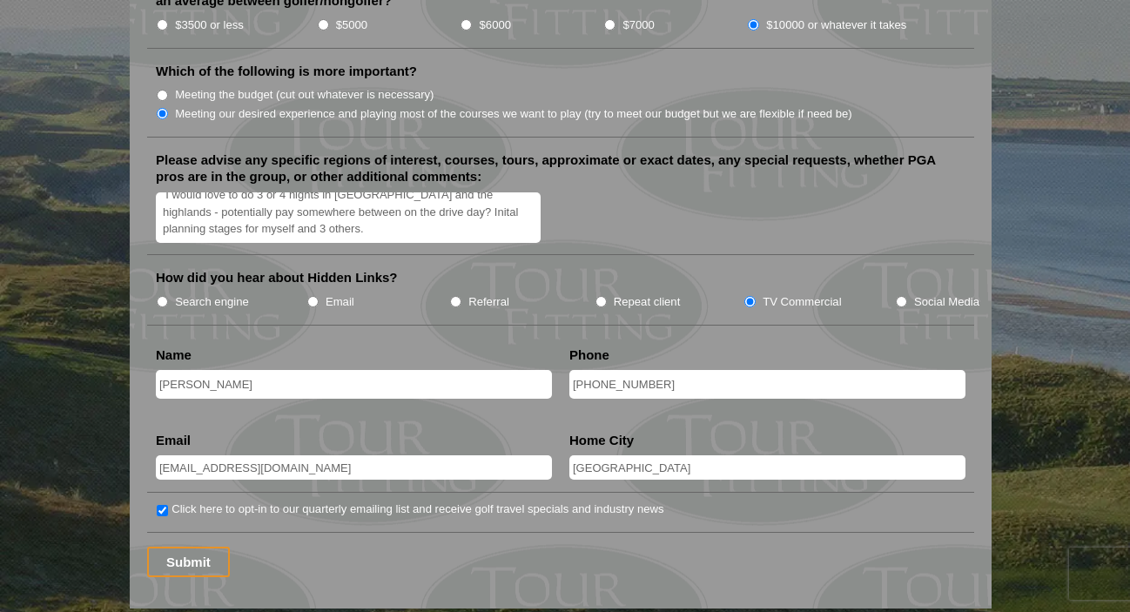
scroll to position [2151, 0]
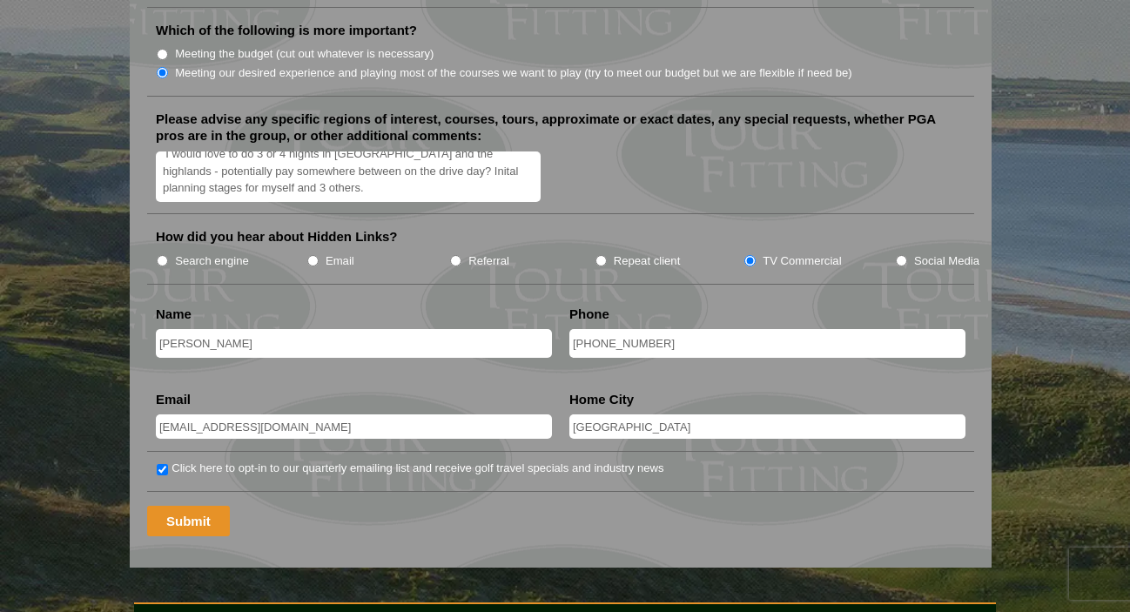
click at [197, 506] on input "Submit" at bounding box center [188, 521] width 83 height 30
